Goal: Information Seeking & Learning: Learn about a topic

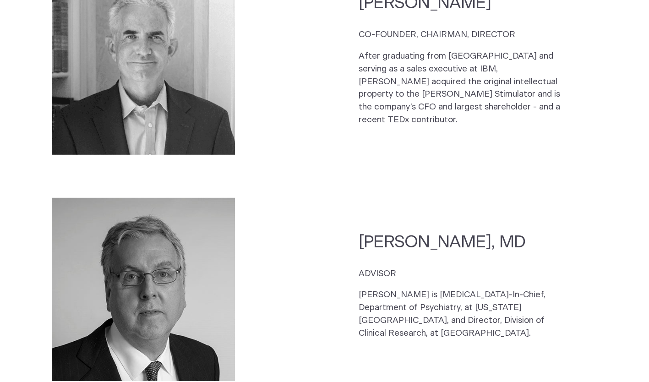
scroll to position [1416, 0]
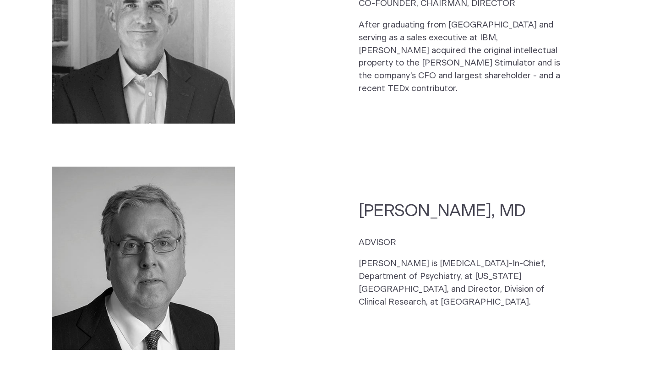
drag, startPoint x: 360, startPoint y: 174, endPoint x: 462, endPoint y: 170, distance: 102.1
click at [462, 200] on h2 "[PERSON_NAME], MD" at bounding box center [460, 211] width 205 height 22
copy h2 "Maurizio Fava"
click at [467, 257] on p "[PERSON_NAME] is [MEDICAL_DATA]-In-Chief, Department of Psychiatry, at [US_STAT…" at bounding box center [460, 282] width 205 height 51
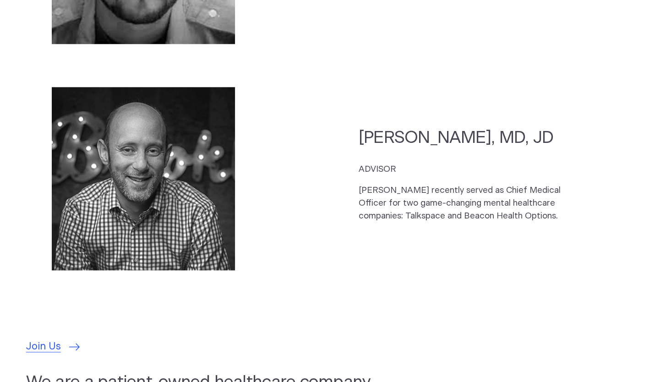
scroll to position [2421, 0]
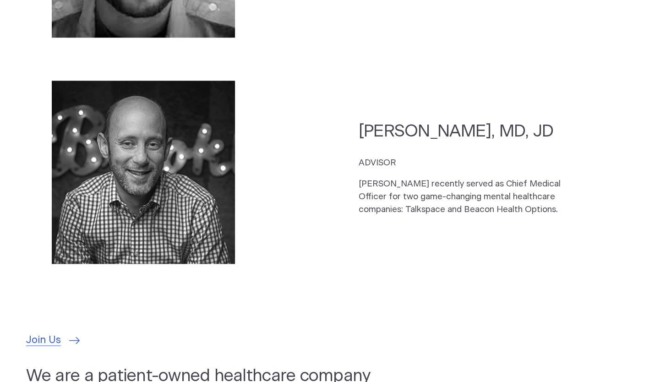
drag, startPoint x: 467, startPoint y: 246, endPoint x: 426, endPoint y: 301, distance: 68.7
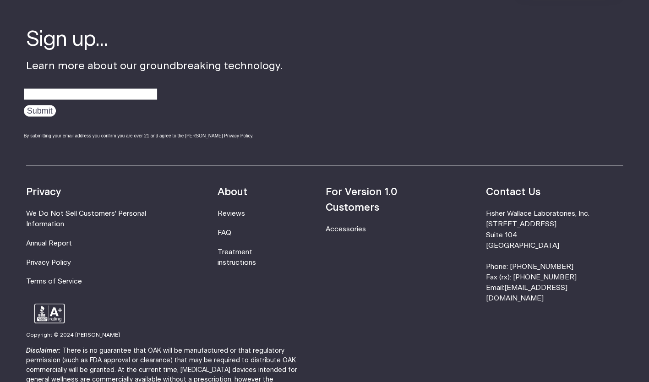
scroll to position [0, 0]
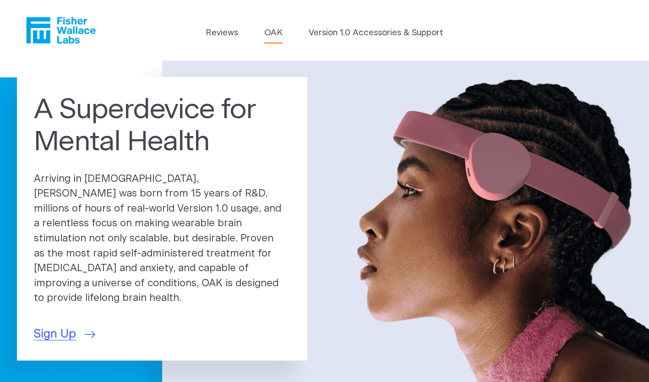
click at [275, 32] on link "OAK" at bounding box center [273, 33] width 18 height 13
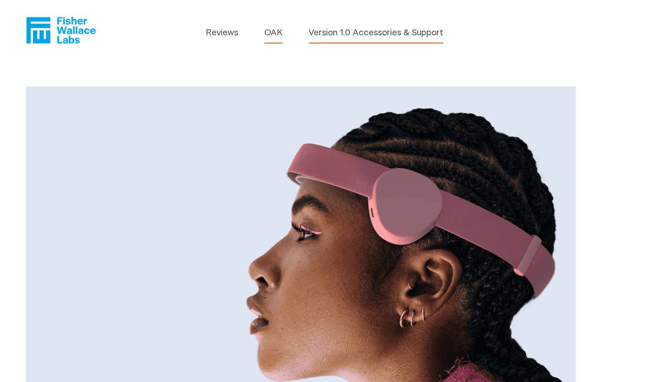
click at [361, 30] on link "Version 1.0 Accessories & Support" at bounding box center [376, 33] width 135 height 13
click at [60, 25] on icon "Fisher Wallace" at bounding box center [61, 30] width 70 height 27
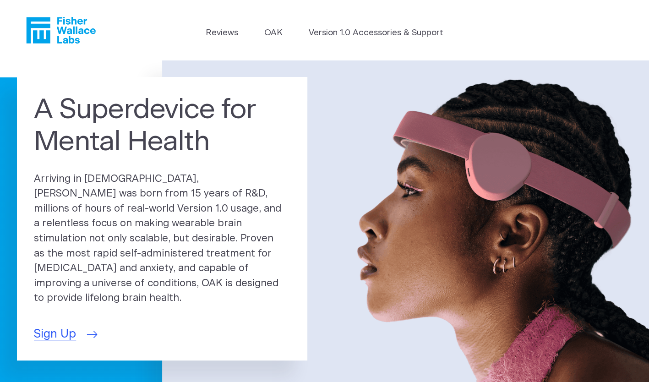
click at [58, 327] on span "Sign Up" at bounding box center [55, 333] width 42 height 17
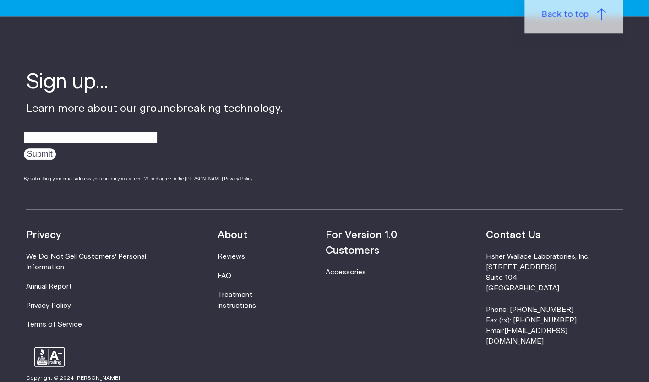
scroll to position [534, 0]
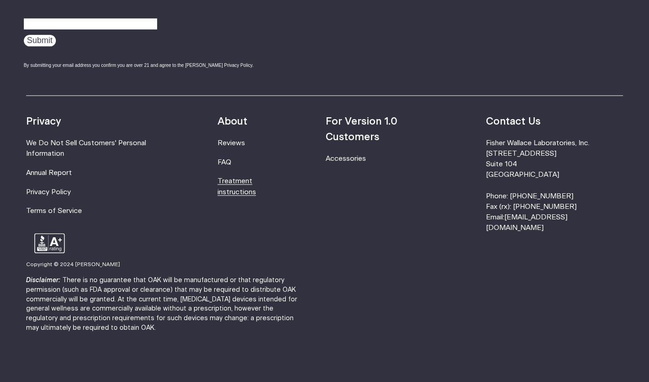
click at [256, 184] on link "Treatment instructions" at bounding box center [236, 186] width 38 height 17
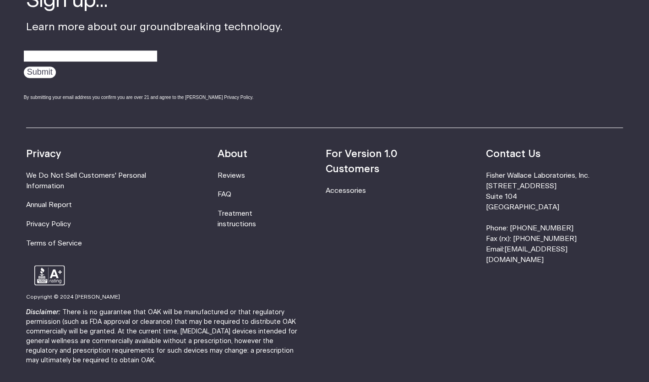
scroll to position [2837, 0]
click at [238, 173] on link "Reviews" at bounding box center [230, 174] width 27 height 7
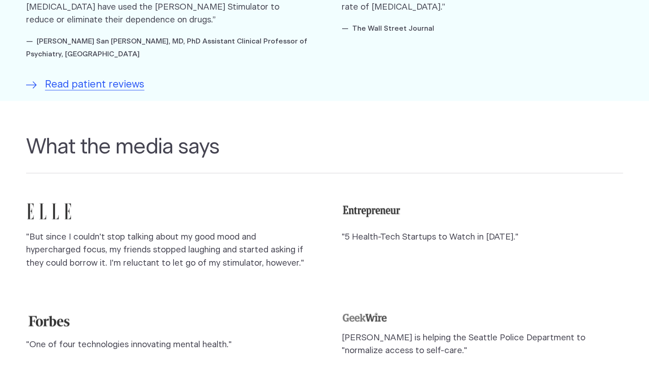
scroll to position [719, 0]
